Goal: Task Accomplishment & Management: Manage account settings

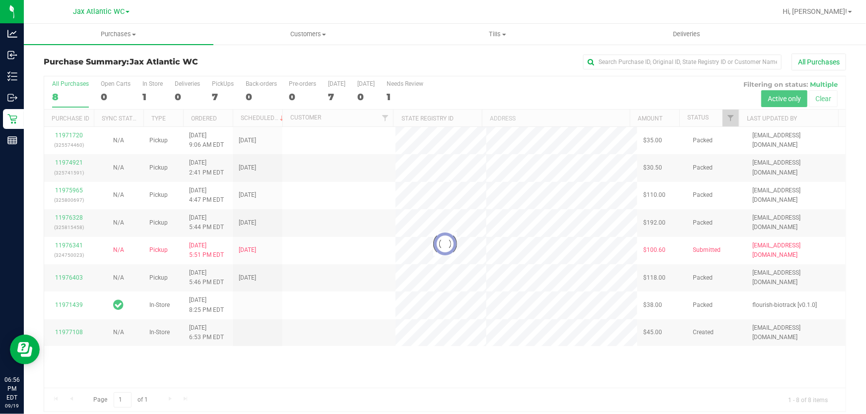
scroll to position [7, 0]
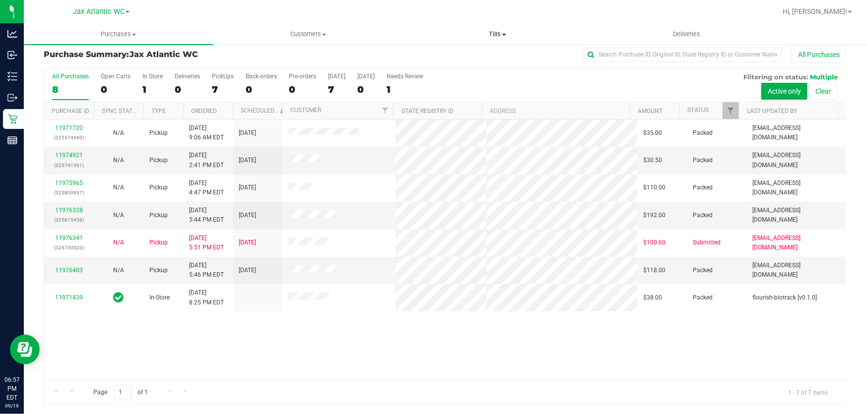
drag, startPoint x: 387, startPoint y: 141, endPoint x: 434, endPoint y: 42, distance: 109.2
click at [434, 42] on uib-tab-heading "Tills Manage tills Reconcile e-payments" at bounding box center [497, 34] width 188 height 20
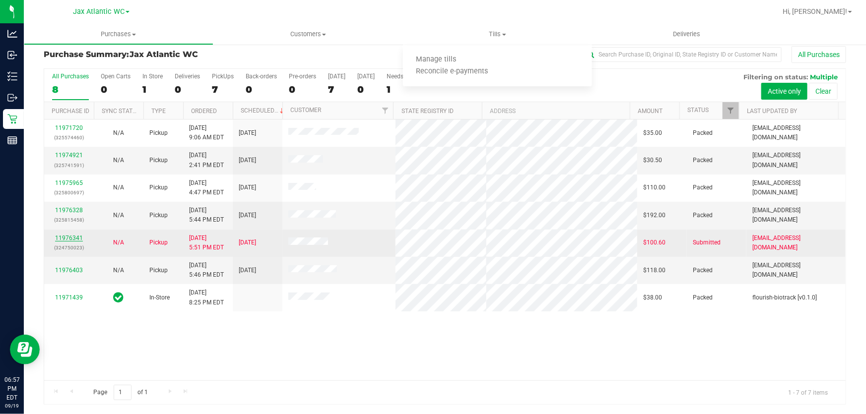
click at [69, 236] on link "11976341" at bounding box center [69, 238] width 28 height 7
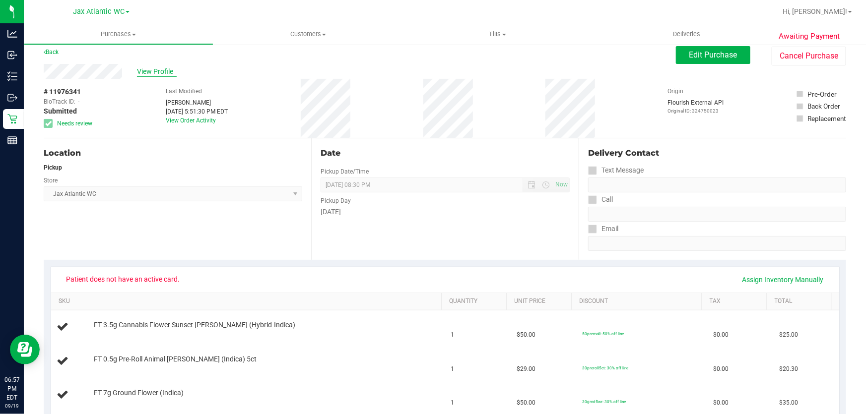
click at [150, 71] on span "View Profile" at bounding box center [157, 71] width 40 height 10
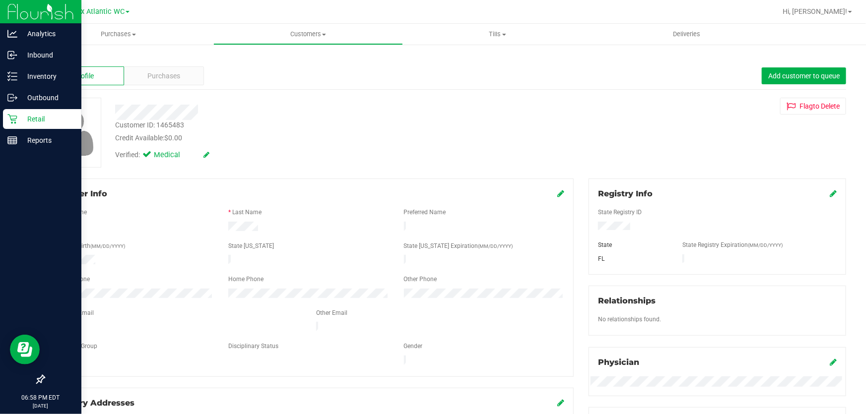
click at [28, 122] on p "Retail" at bounding box center [47, 119] width 60 height 12
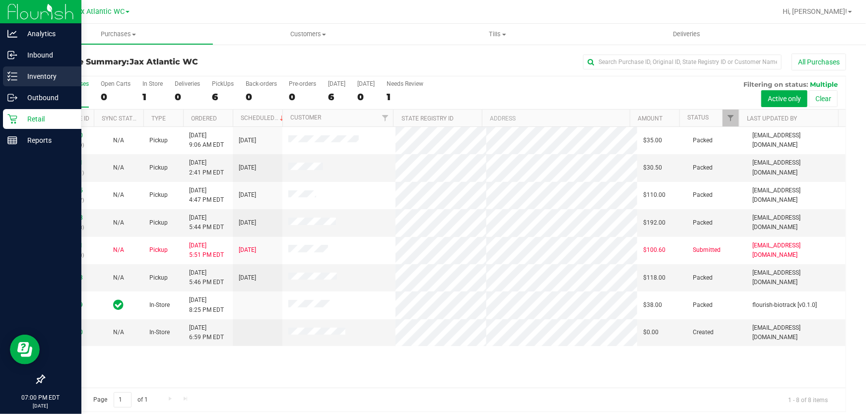
click at [14, 77] on icon at bounding box center [12, 76] width 10 height 10
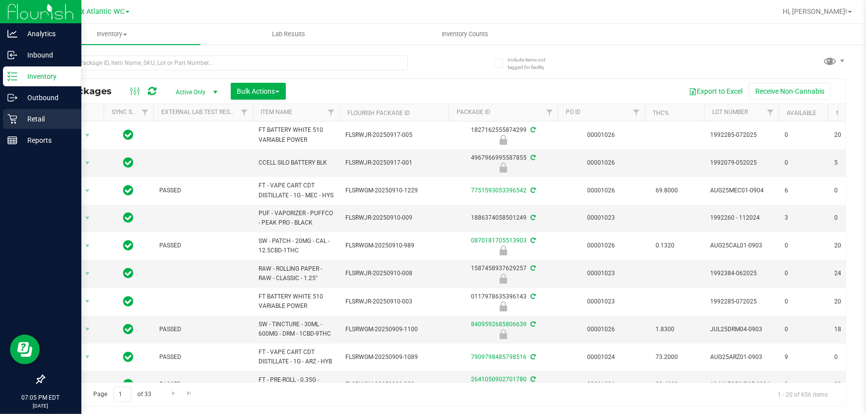
click at [22, 122] on p "Retail" at bounding box center [47, 119] width 60 height 12
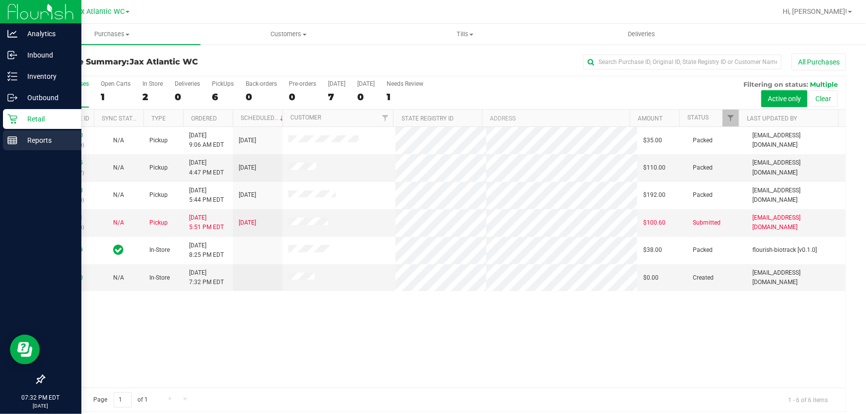
click at [24, 138] on p "Reports" at bounding box center [47, 140] width 60 height 12
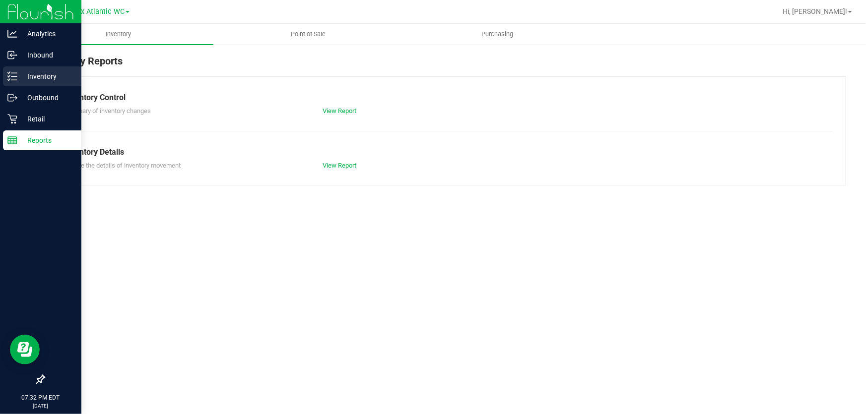
click at [21, 73] on p "Inventory" at bounding box center [47, 76] width 60 height 12
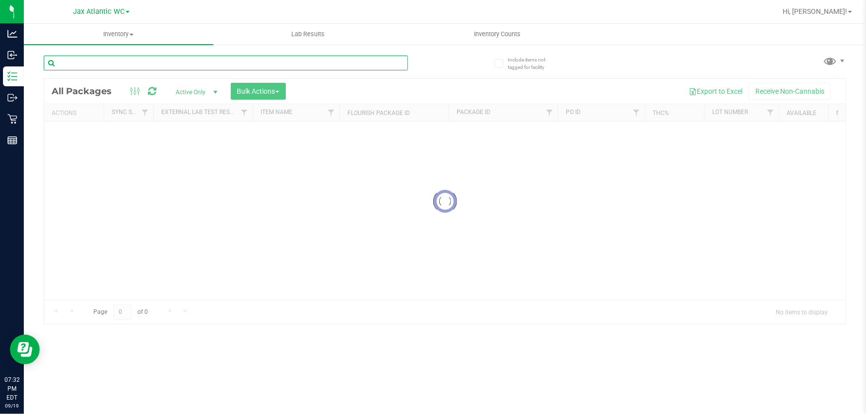
click at [182, 61] on input "text" at bounding box center [226, 63] width 364 height 15
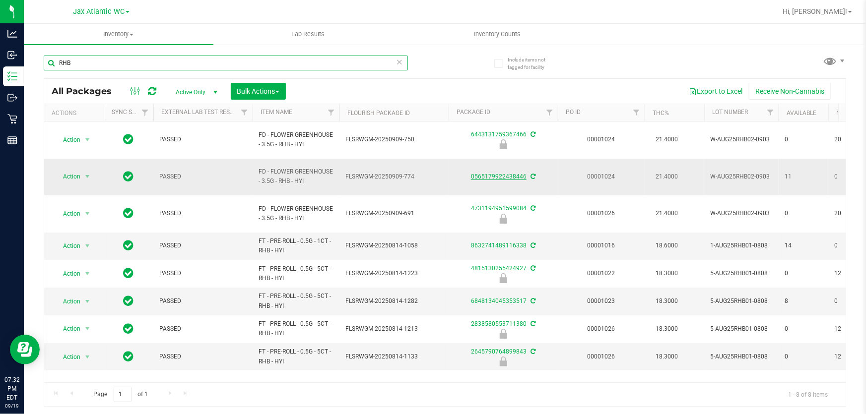
type input "RHB"
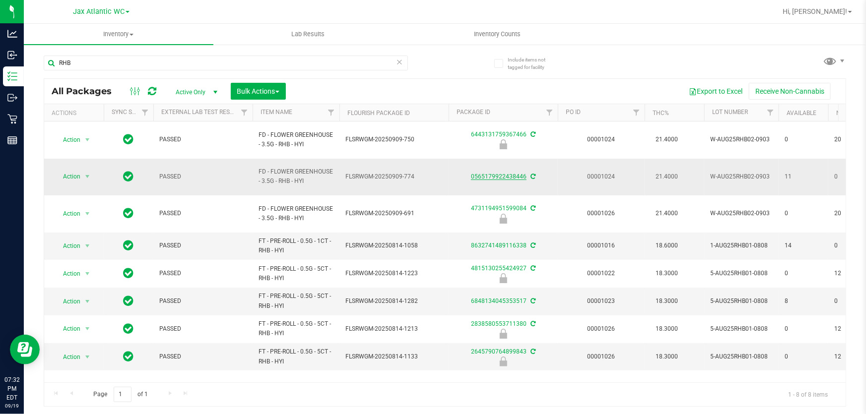
click at [491, 173] on link "0565179922438446" at bounding box center [499, 176] width 56 height 7
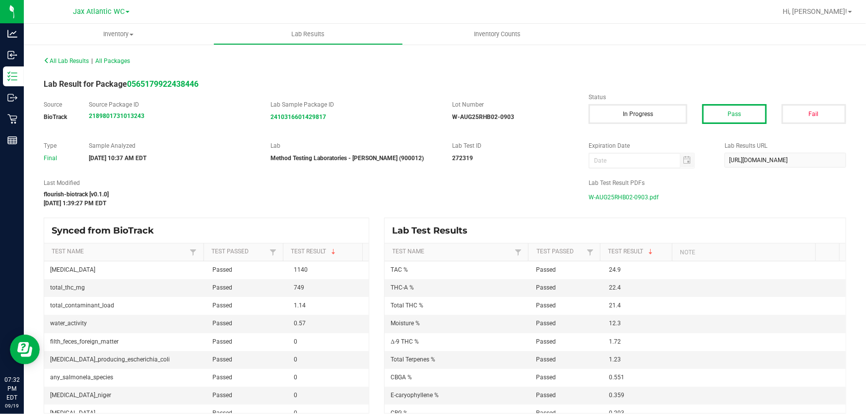
click at [636, 196] on span "W-AUG25RHB02-0903.pdf" at bounding box center [623, 197] width 70 height 15
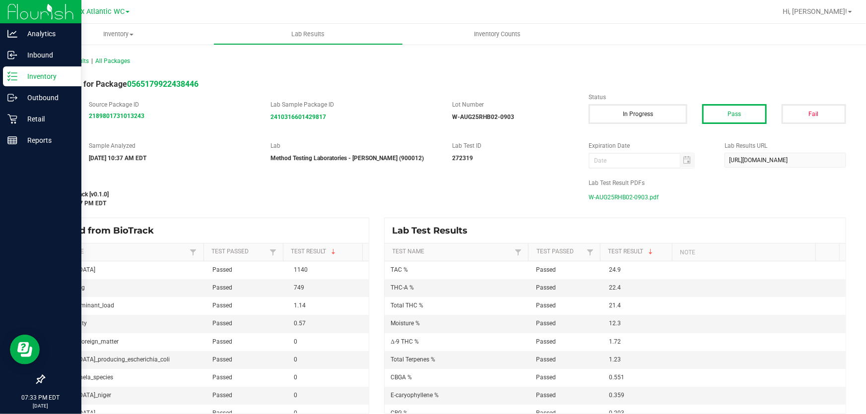
click at [14, 74] on icon at bounding box center [12, 76] width 10 height 10
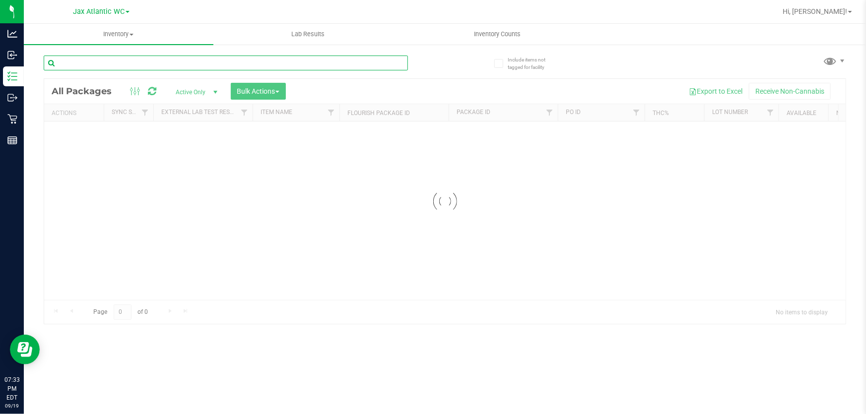
click at [118, 62] on input "text" at bounding box center [226, 63] width 364 height 15
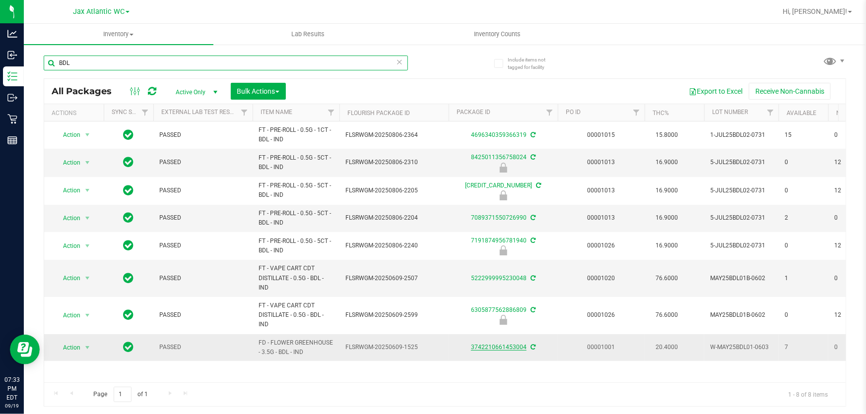
type input "BDL"
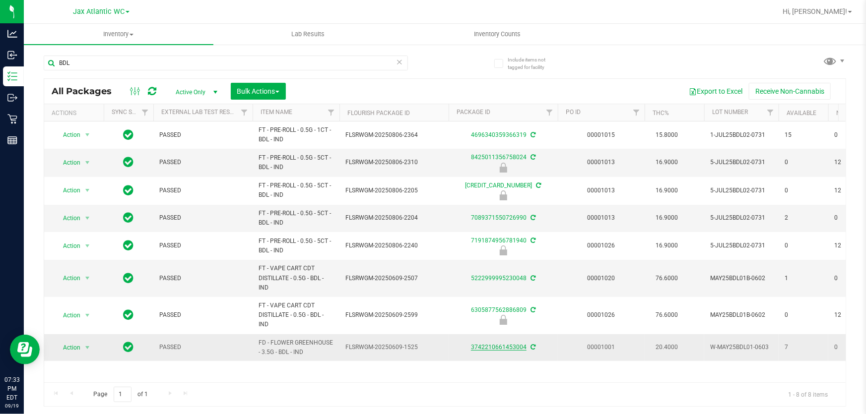
click at [511, 347] on link "3742210661453004" at bounding box center [499, 347] width 56 height 7
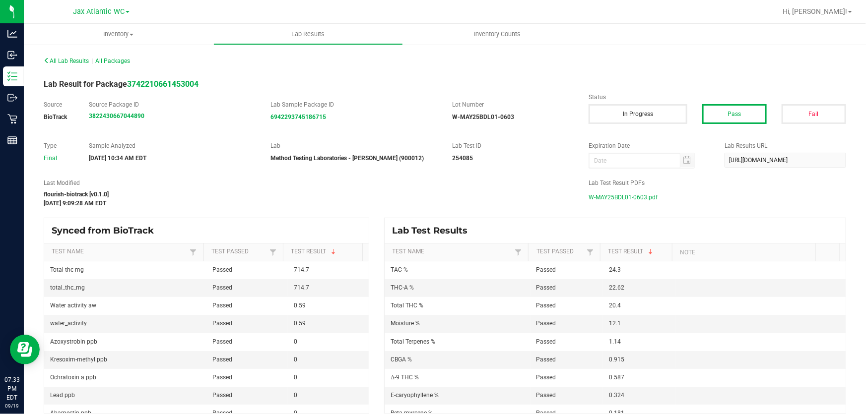
click at [611, 196] on span "W-MAY25BDL01-0603.pdf" at bounding box center [622, 197] width 69 height 15
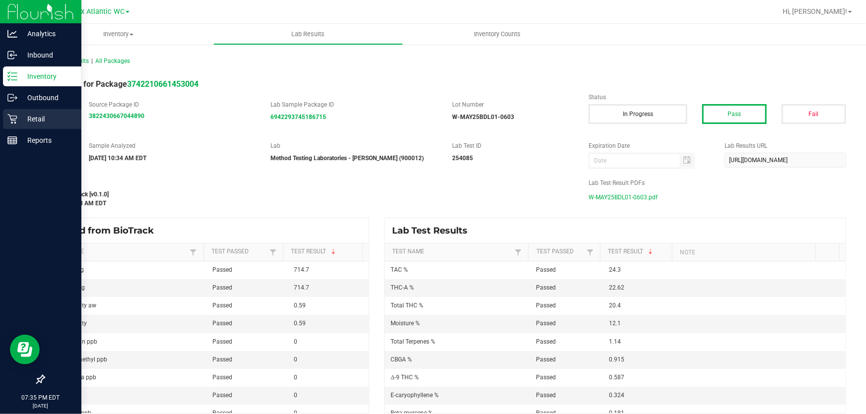
click at [27, 124] on p "Retail" at bounding box center [47, 119] width 60 height 12
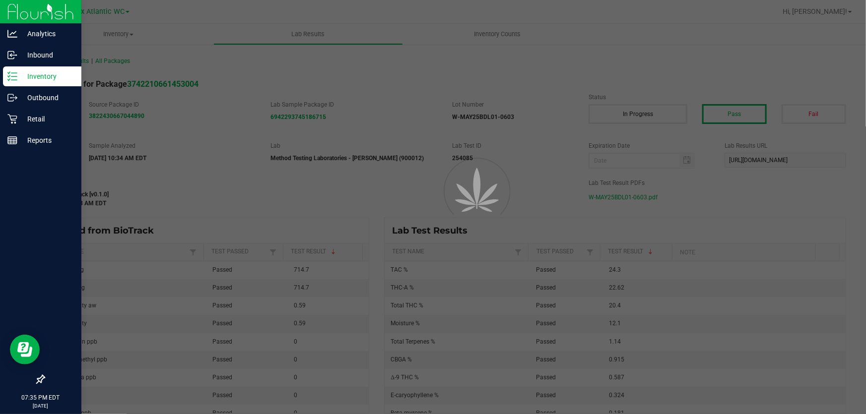
click at [30, 80] on p "Inventory" at bounding box center [47, 76] width 60 height 12
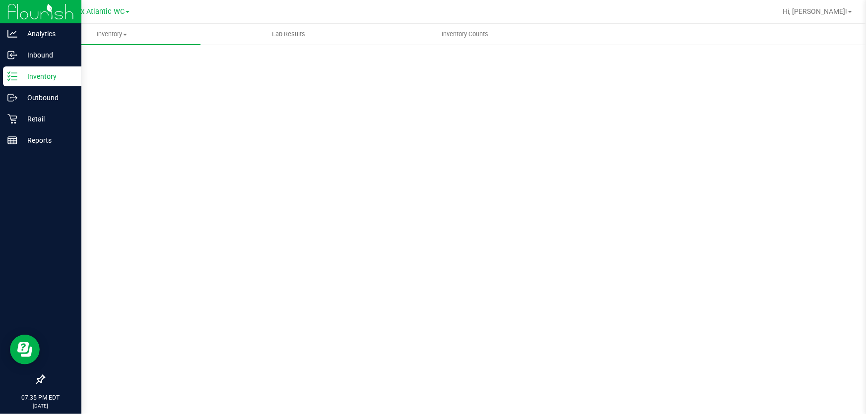
click at [33, 82] on p "Inventory" at bounding box center [47, 76] width 60 height 12
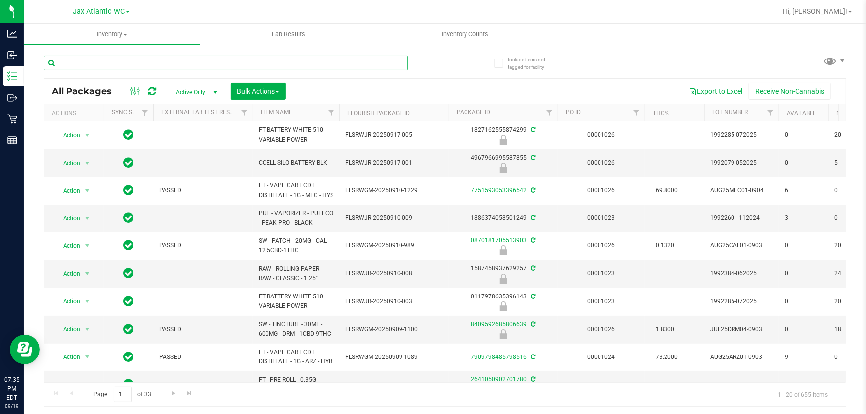
click at [129, 64] on input "text" at bounding box center [226, 63] width 364 height 15
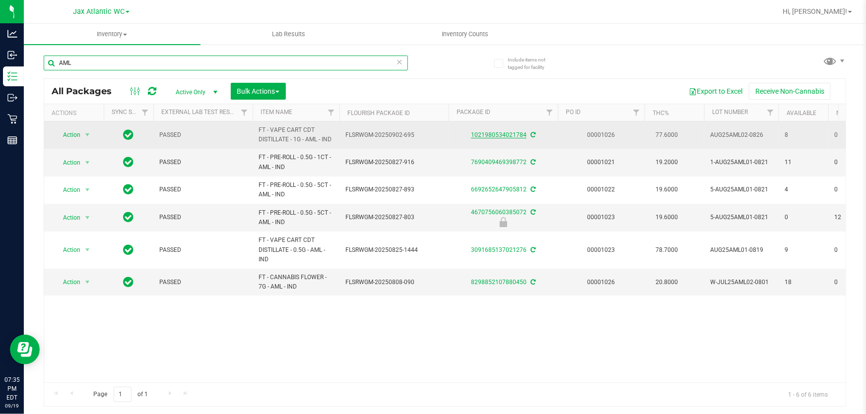
type input "AML"
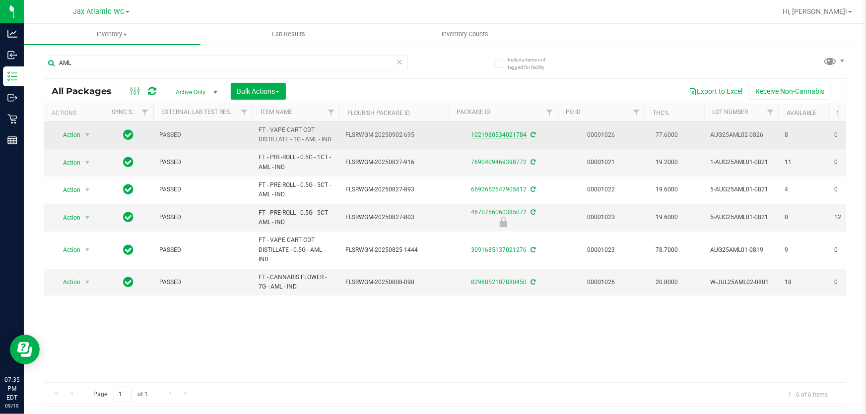
click at [495, 134] on link "1021980534021784" at bounding box center [499, 134] width 56 height 7
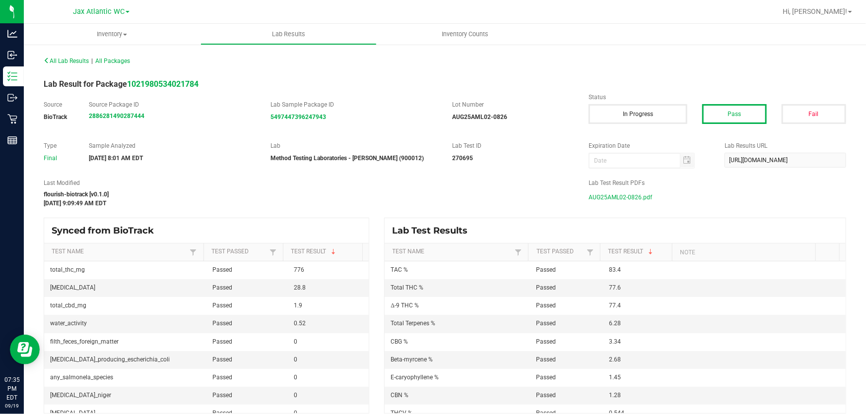
click at [635, 200] on span "AUG25AML02-0826.pdf" at bounding box center [619, 197] width 63 height 15
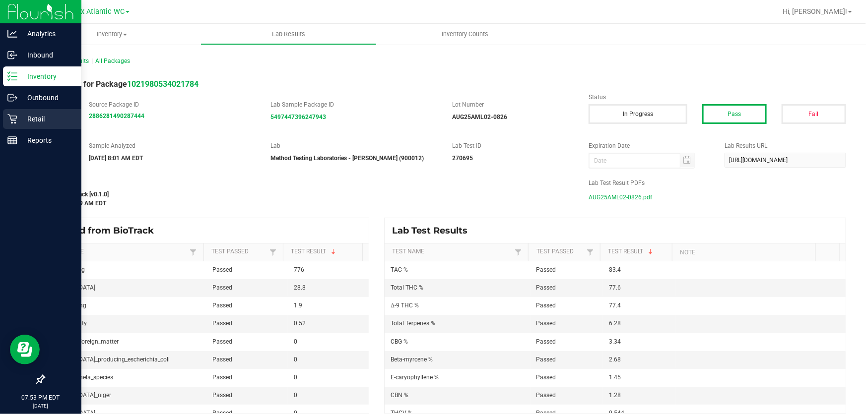
click at [30, 113] on p "Retail" at bounding box center [47, 119] width 60 height 12
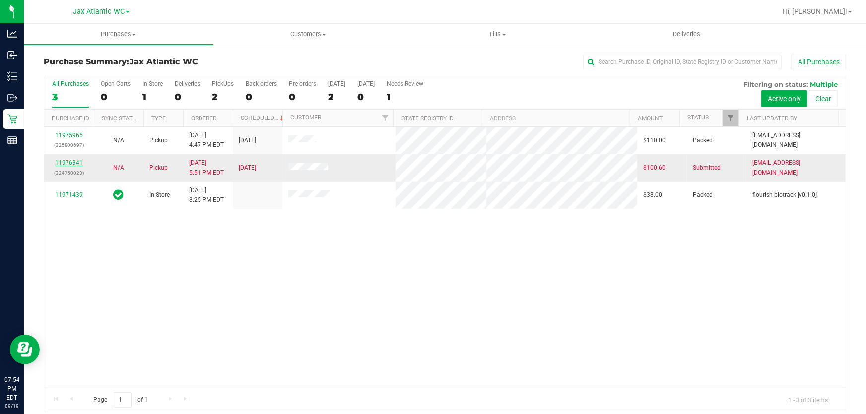
click at [64, 161] on link "11976341" at bounding box center [69, 162] width 28 height 7
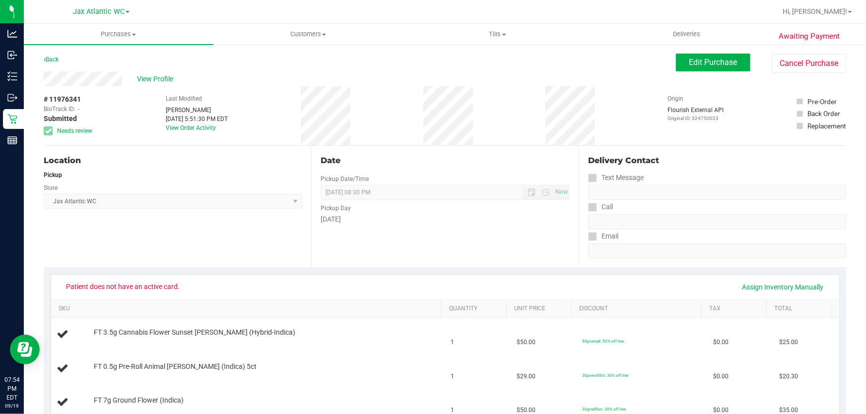
click at [762, 153] on div "Delivery Contact Text Message Call Email" at bounding box center [711, 207] width 267 height 122
click at [168, 82] on span "View Profile" at bounding box center [157, 79] width 40 height 10
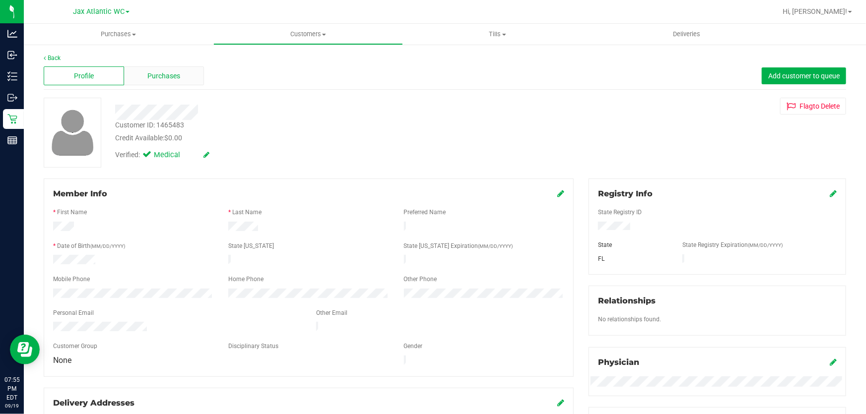
click at [169, 72] on span "Purchases" at bounding box center [164, 76] width 33 height 10
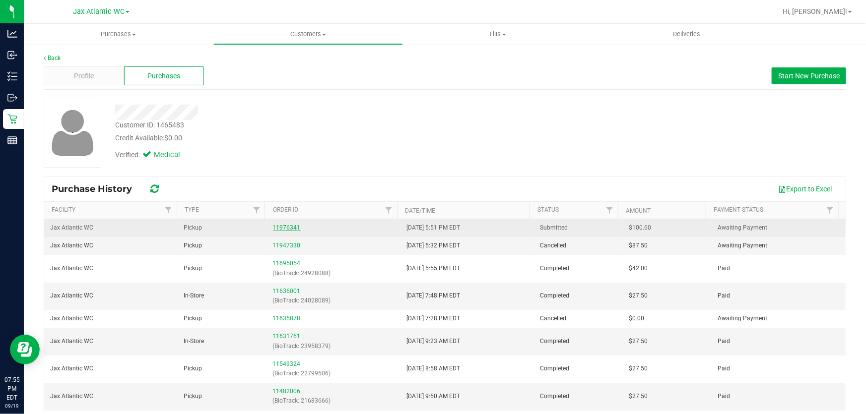
click at [274, 228] on link "11976341" at bounding box center [287, 227] width 28 height 7
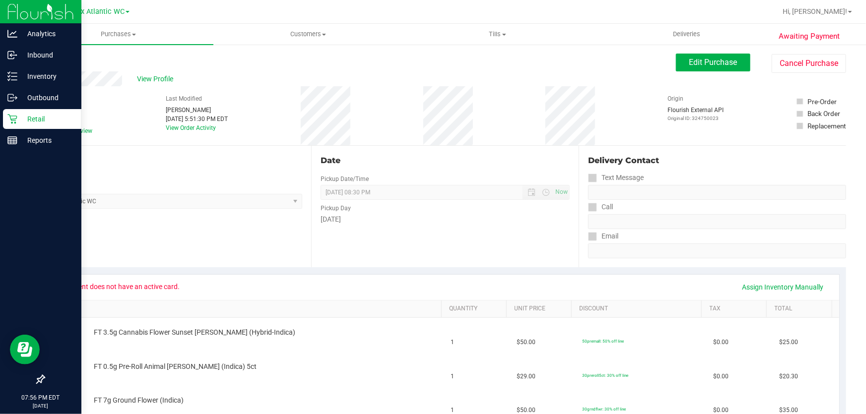
click at [16, 121] on icon at bounding box center [12, 119] width 10 height 10
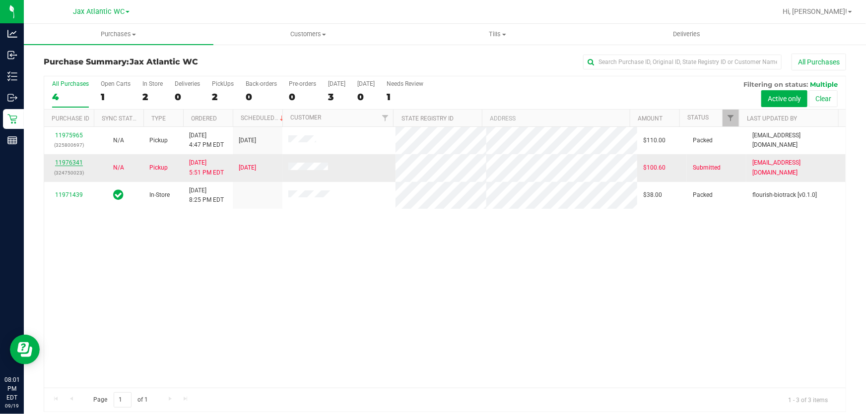
click at [81, 160] on link "11976341" at bounding box center [69, 162] width 28 height 7
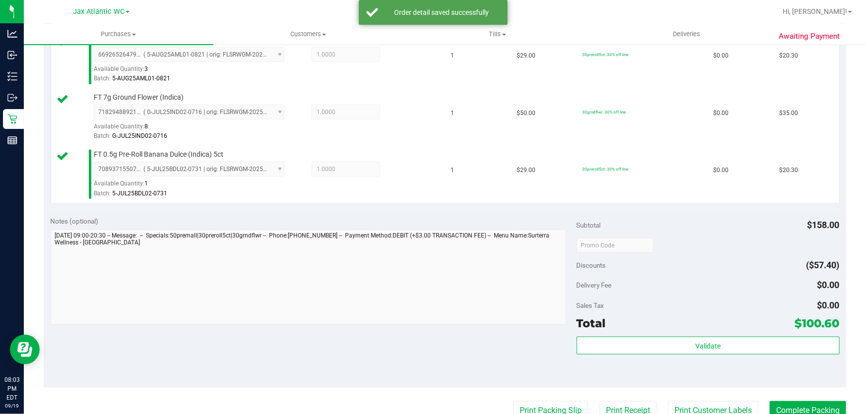
scroll to position [361, 0]
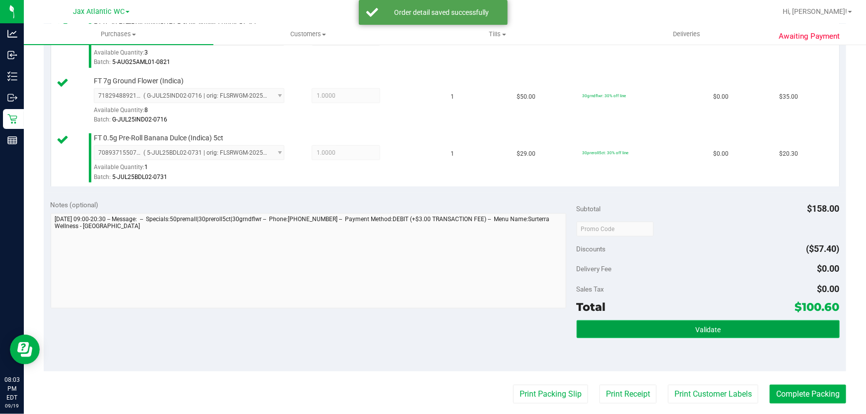
click at [704, 336] on button "Validate" at bounding box center [707, 329] width 263 height 18
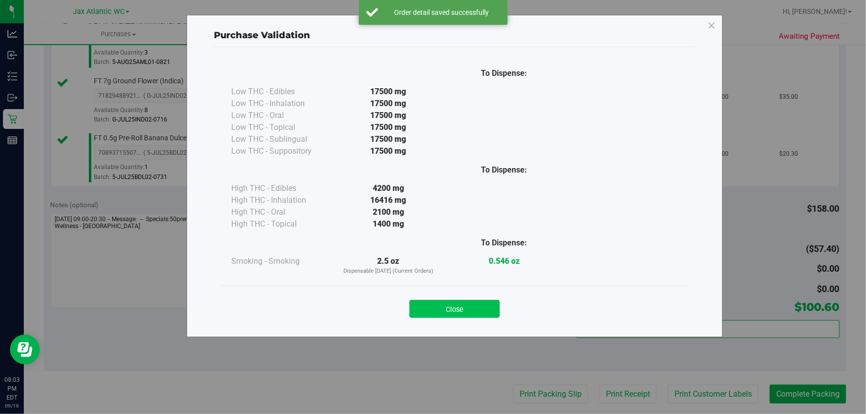
click at [482, 304] on button "Close" at bounding box center [454, 309] width 90 height 18
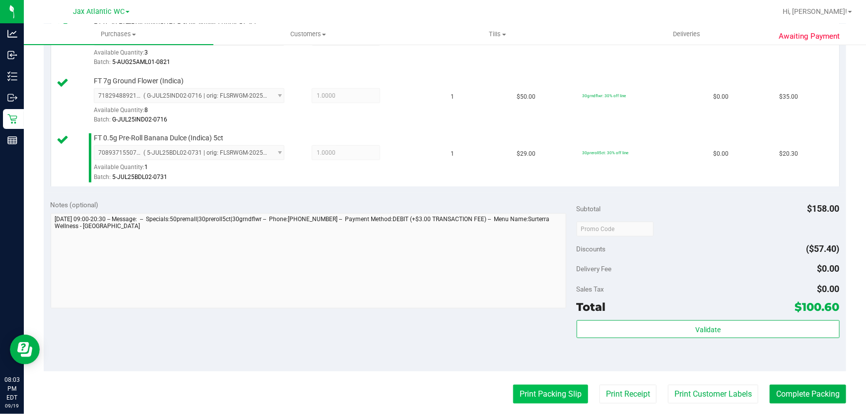
click at [541, 389] on button "Print Packing Slip" at bounding box center [550, 394] width 75 height 19
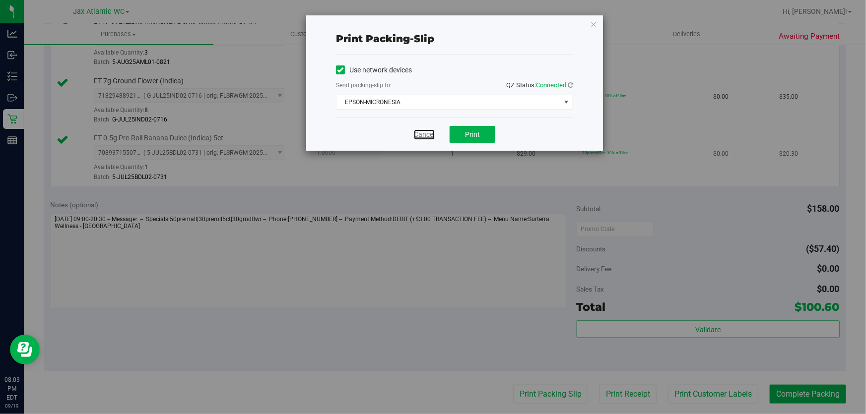
drag, startPoint x: 428, startPoint y: 134, endPoint x: 439, endPoint y: 135, distance: 11.5
click at [427, 134] on link "Cancel" at bounding box center [424, 134] width 21 height 10
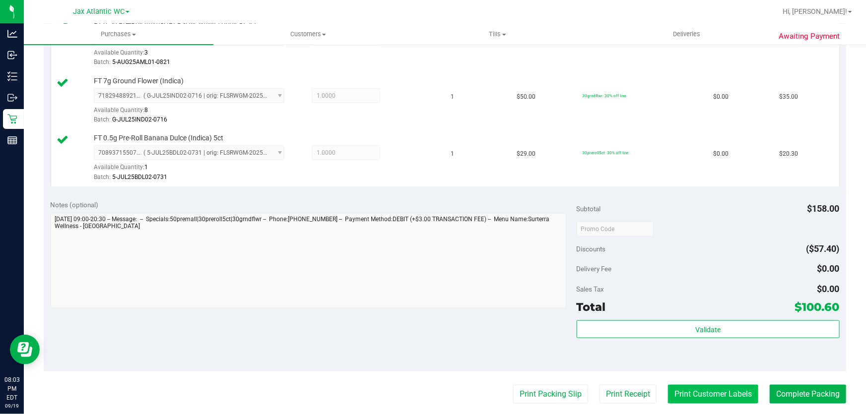
click at [706, 395] on button "Print Customer Labels" at bounding box center [713, 394] width 90 height 19
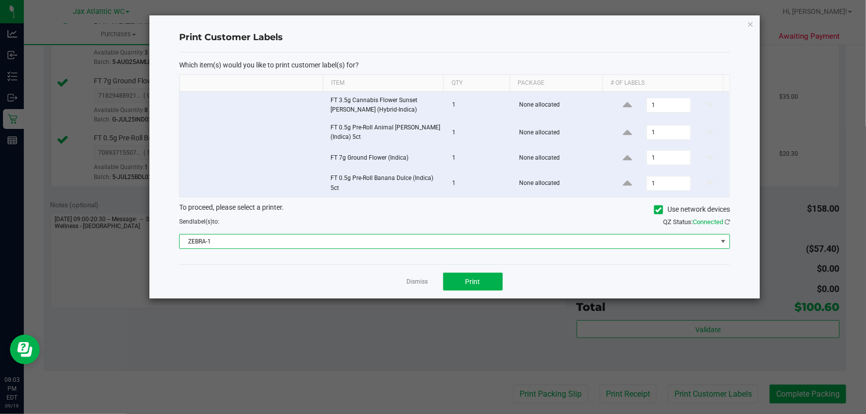
click at [337, 235] on span "ZEBRA-1" at bounding box center [448, 242] width 537 height 14
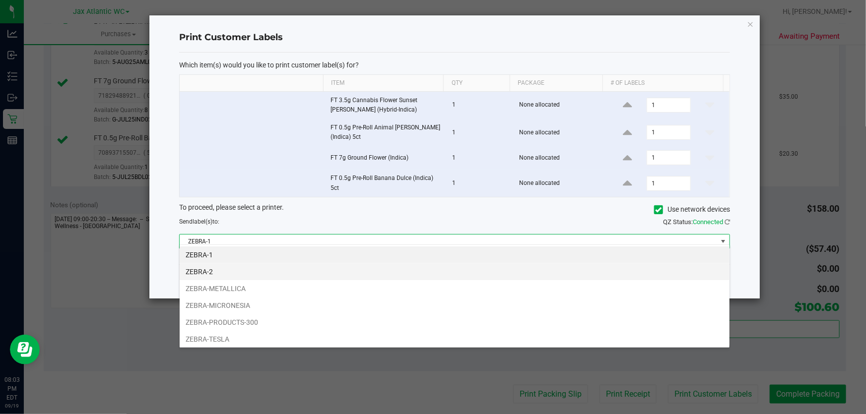
scroll to position [15, 551]
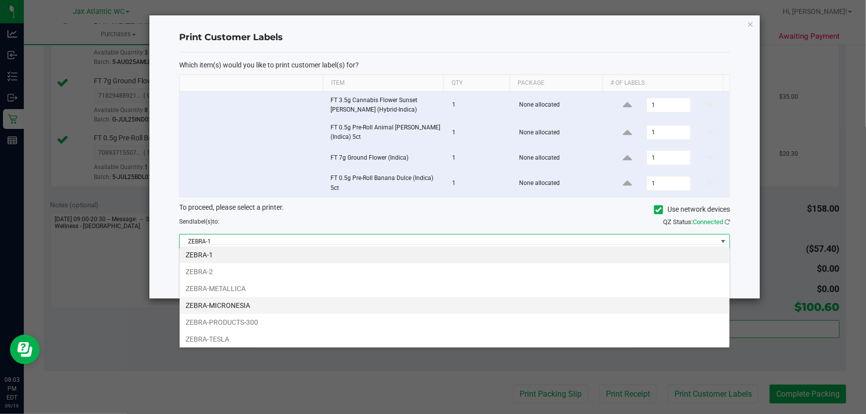
click at [268, 302] on li "ZEBRA-MICRONESIA" at bounding box center [455, 305] width 550 height 17
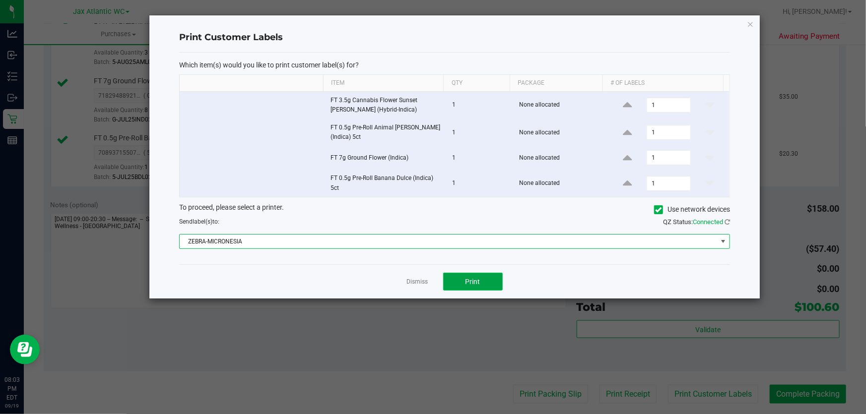
click at [472, 278] on span "Print" at bounding box center [472, 282] width 15 height 8
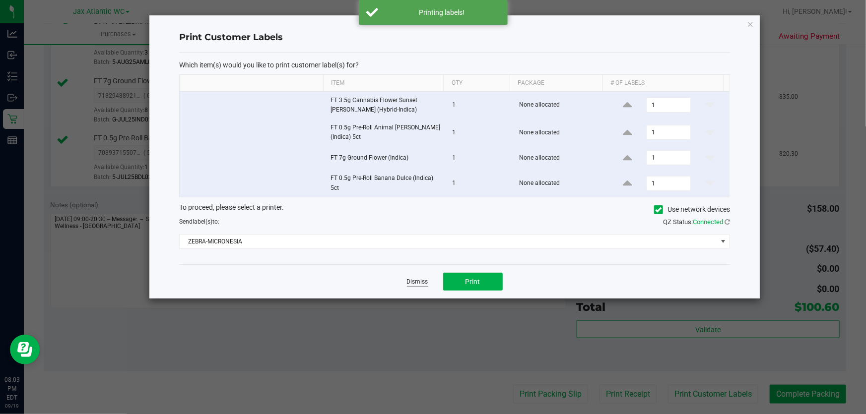
click at [417, 278] on link "Dismiss" at bounding box center [417, 282] width 21 height 8
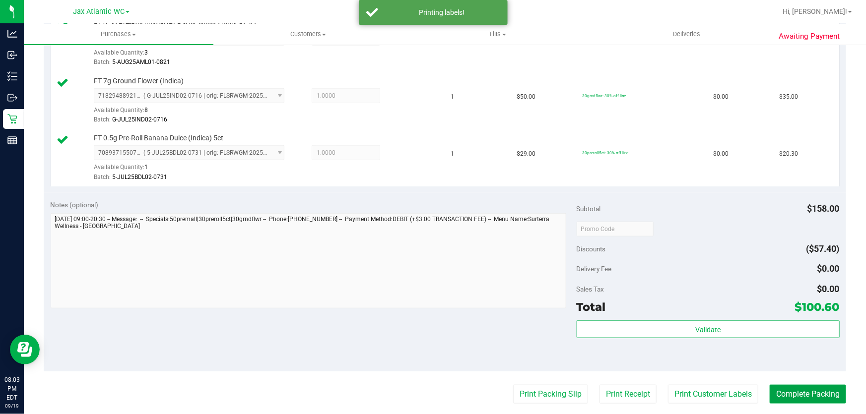
drag, startPoint x: 810, startPoint y: 396, endPoint x: 809, endPoint y: 365, distance: 31.3
click at [809, 396] on button "Complete Packing" at bounding box center [807, 394] width 76 height 19
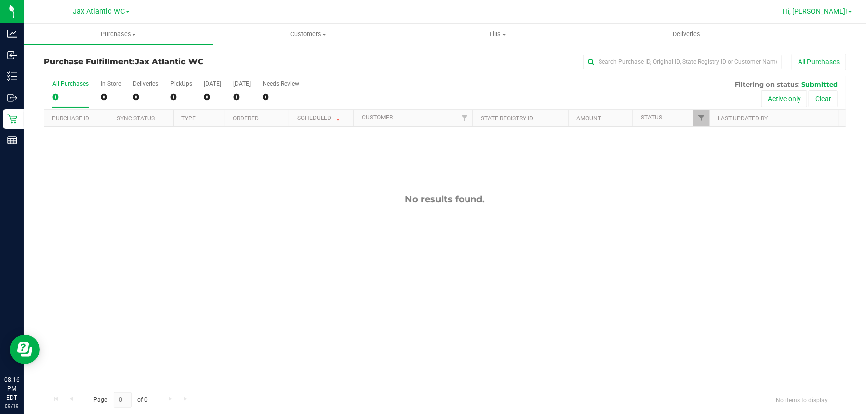
click at [831, 11] on span "Hi, [PERSON_NAME]!" at bounding box center [814, 11] width 64 height 8
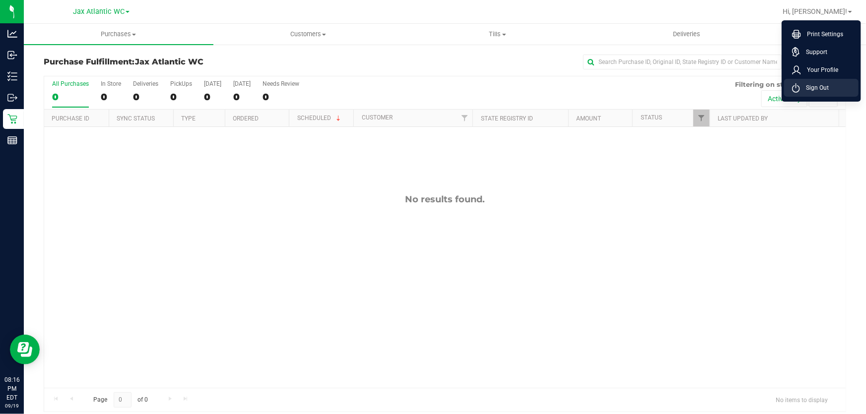
click at [820, 92] on span "Sign Out" at bounding box center [814, 88] width 29 height 10
